Goal: Task Accomplishment & Management: Manage account settings

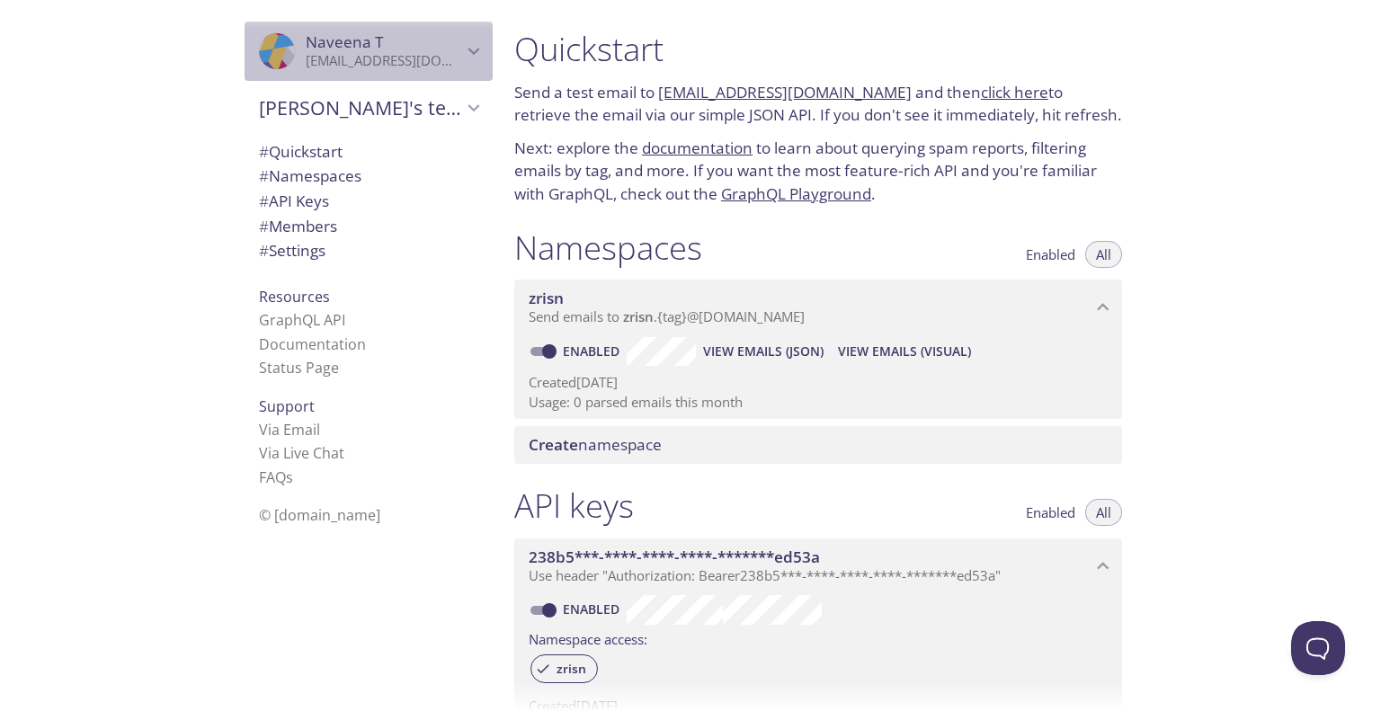
click at [370, 34] on span "[PERSON_NAME]" at bounding box center [384, 42] width 156 height 20
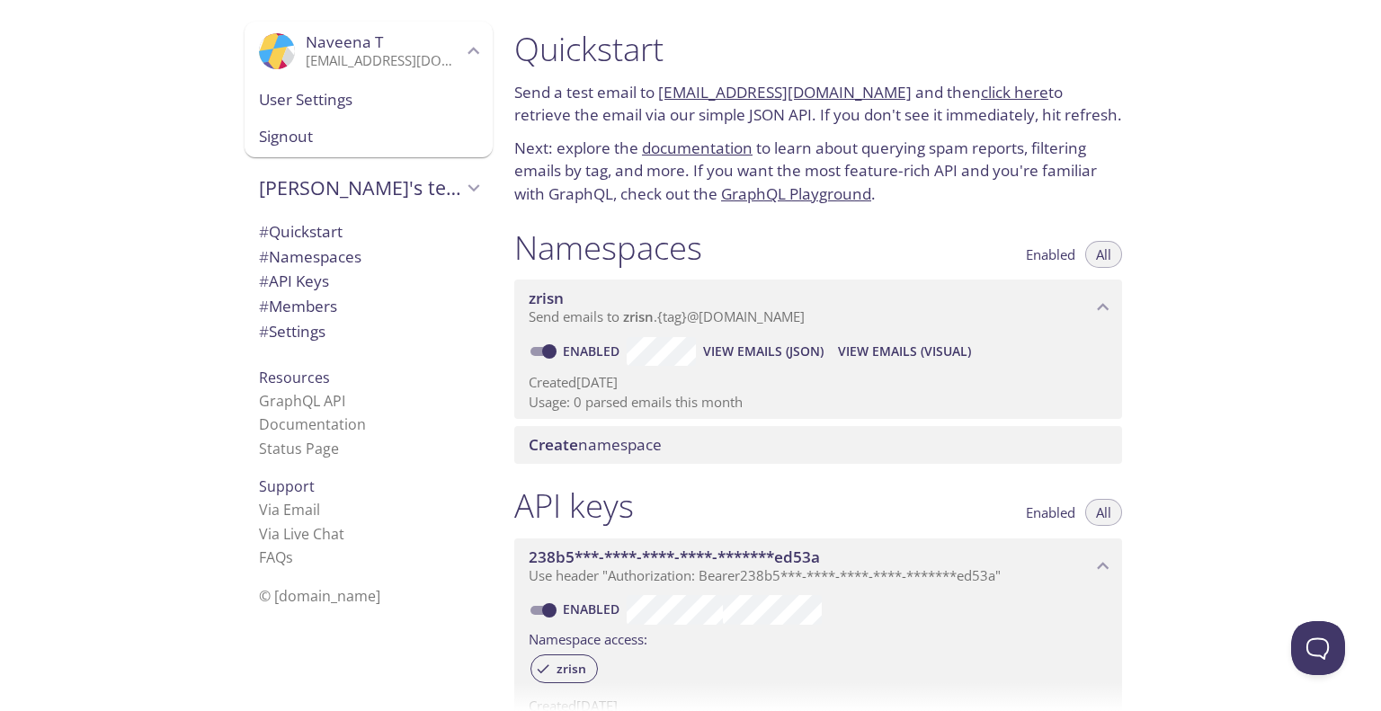
click at [345, 136] on span "Signout" at bounding box center [368, 136] width 219 height 23
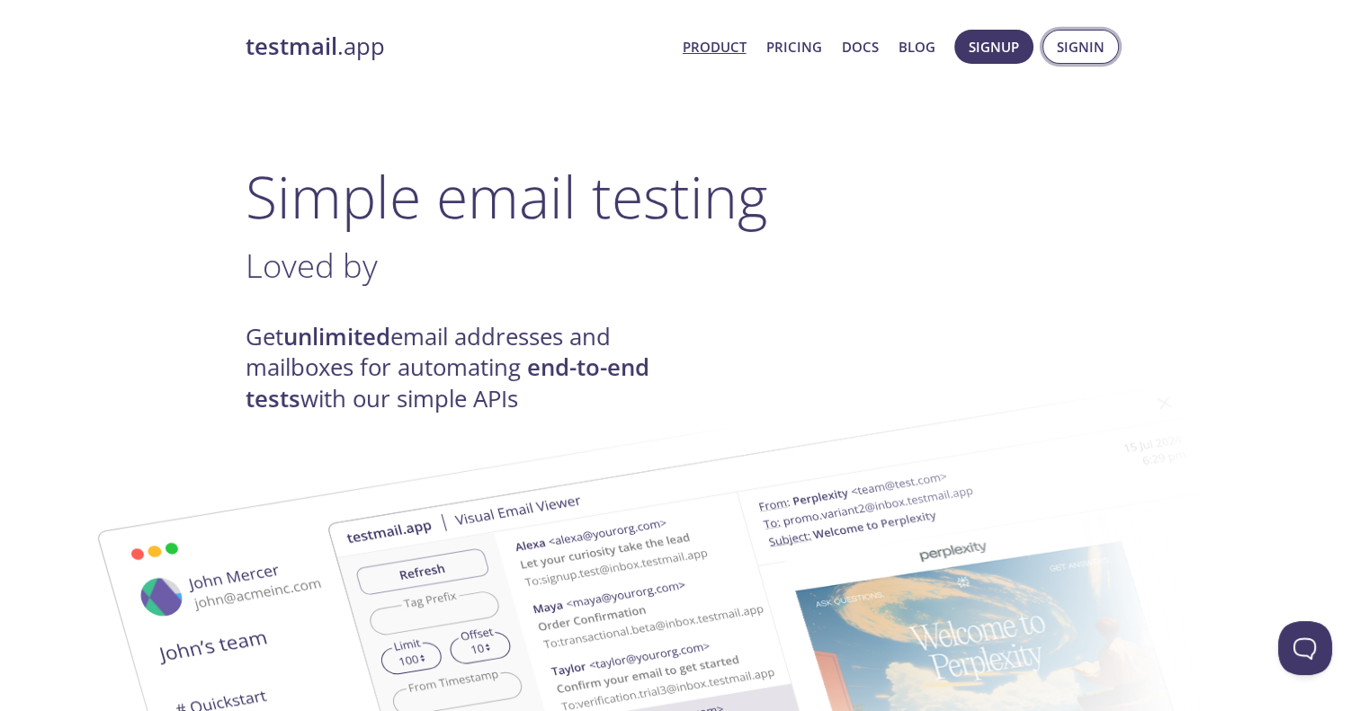
click at [1083, 51] on span "Signin" at bounding box center [1081, 46] width 48 height 23
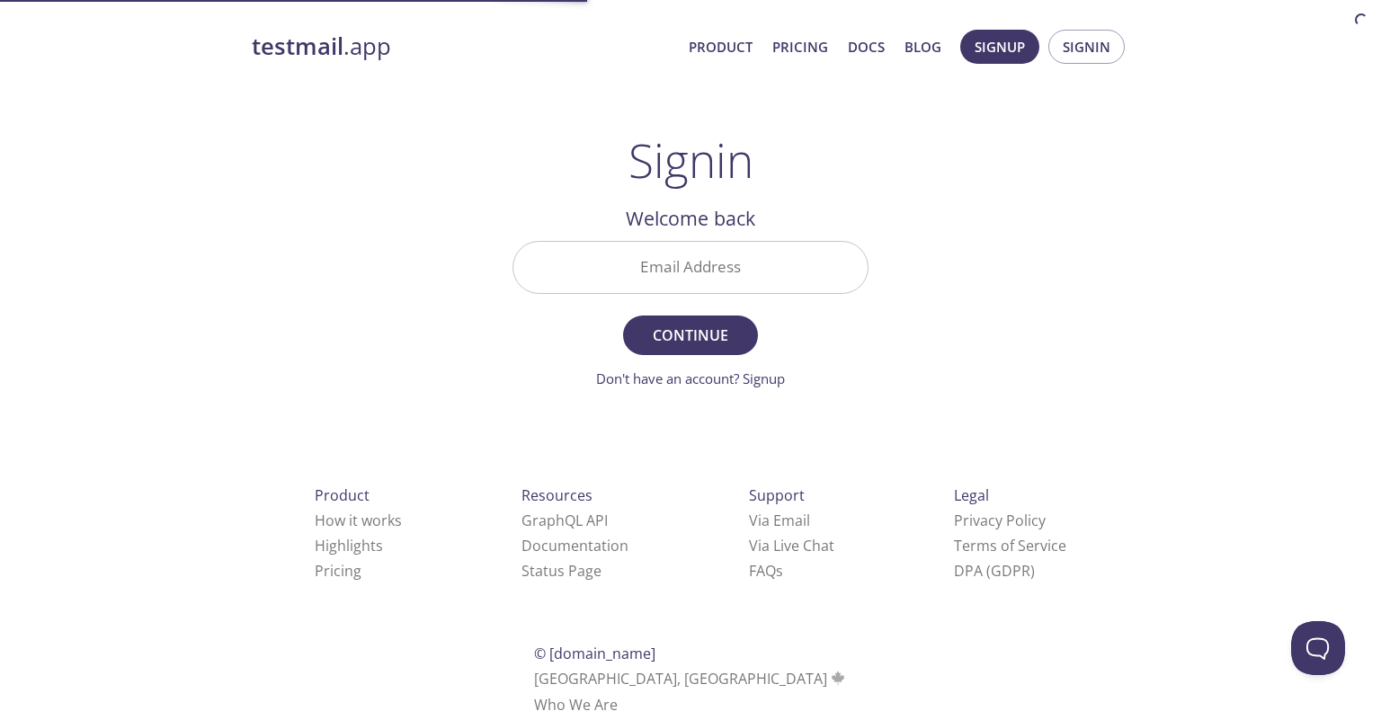
click at [667, 282] on input "Email Address" at bounding box center [690, 267] width 354 height 51
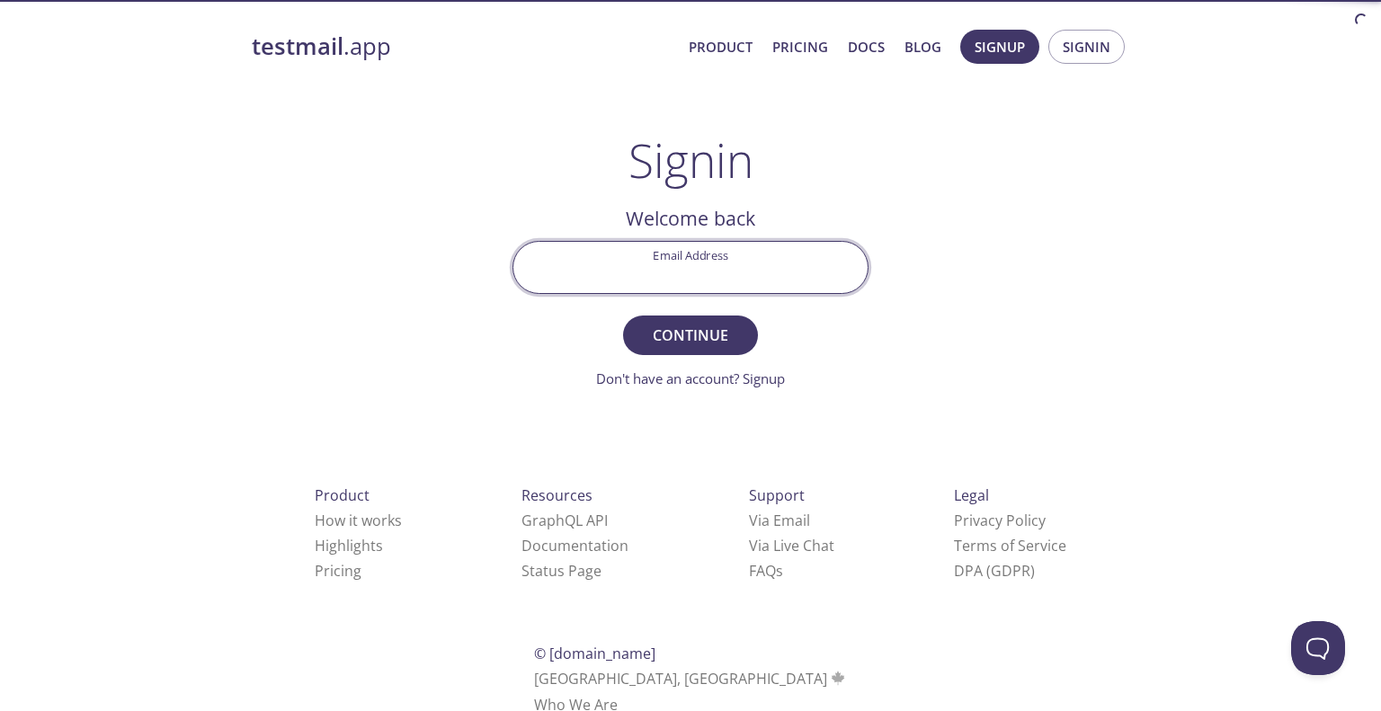
paste input "[EMAIL_ADDRESS][PERSON_NAME][DOMAIN_NAME]"
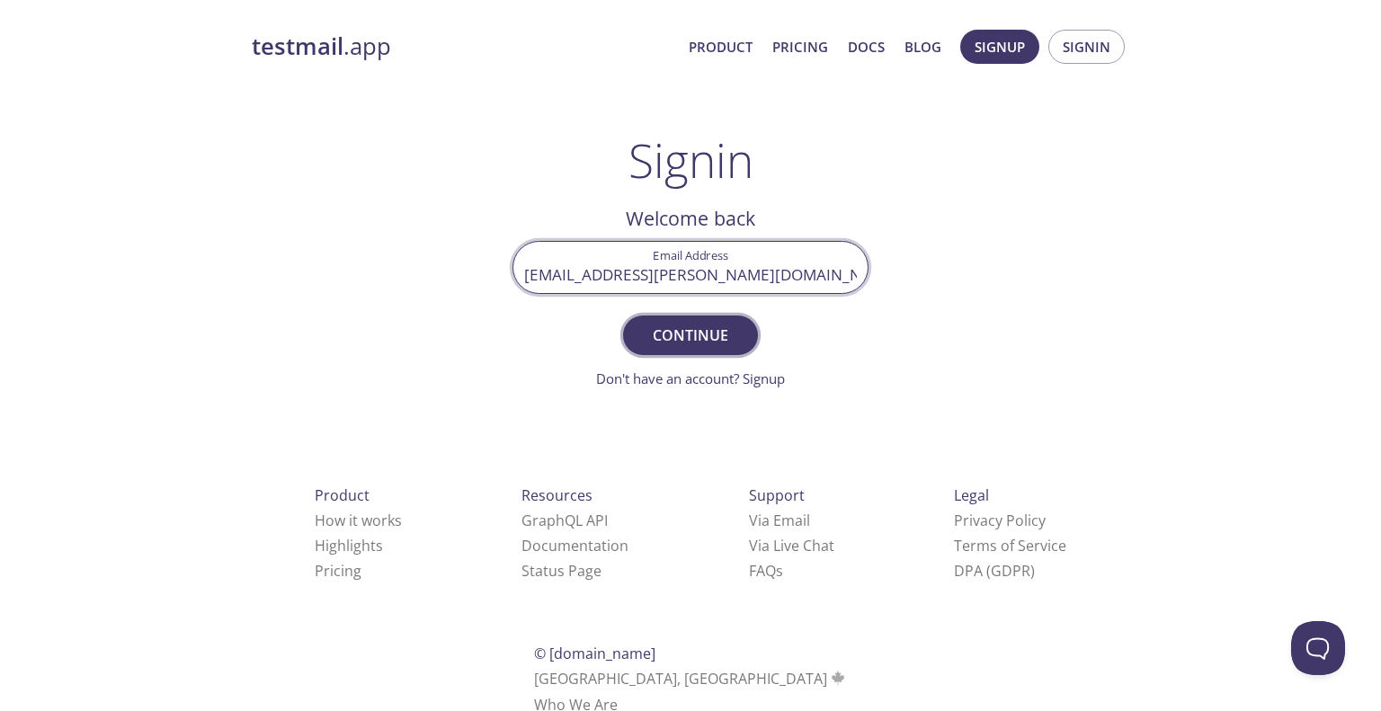
type input "[EMAIL_ADDRESS][PERSON_NAME][DOMAIN_NAME]"
click at [656, 341] on span "Continue" at bounding box center [690, 335] width 95 height 25
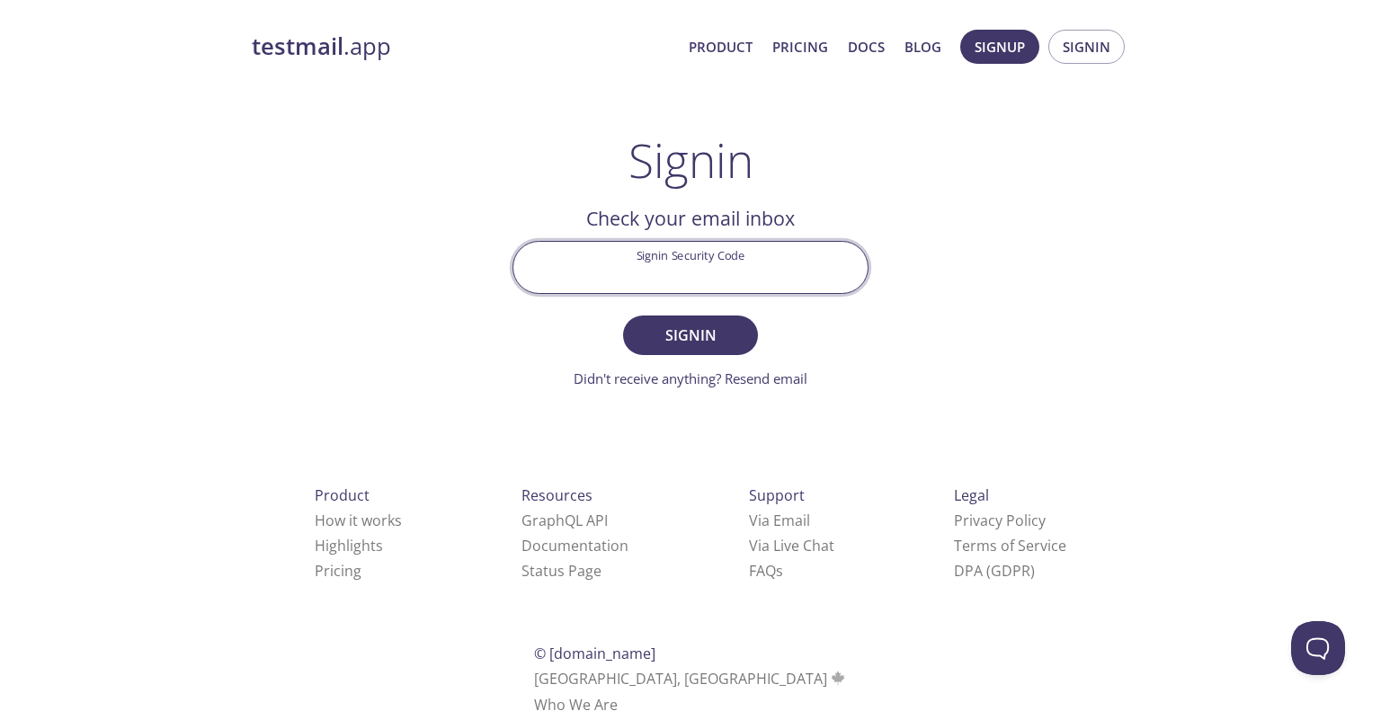
click at [681, 255] on input "Signin Security Code" at bounding box center [690, 267] width 354 height 51
click at [690, 279] on input "Signin Security Code" at bounding box center [690, 267] width 354 height 51
paste input "YBMTAF3"
type input "YBMTAF3"
click at [748, 330] on button "Signin" at bounding box center [690, 336] width 135 height 40
